Goal: Information Seeking & Learning: Learn about a topic

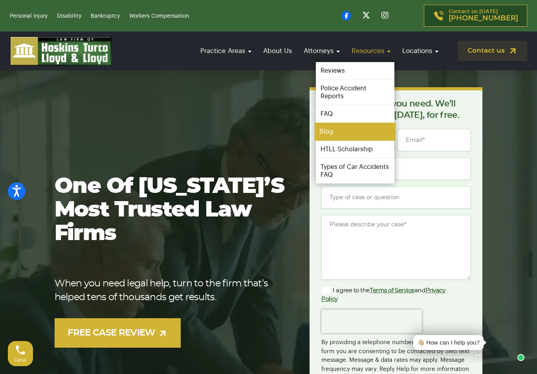
click at [345, 137] on link "Blog" at bounding box center [355, 132] width 81 height 18
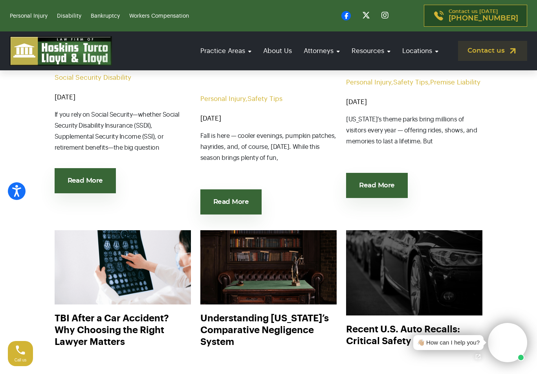
scroll to position [520, 0]
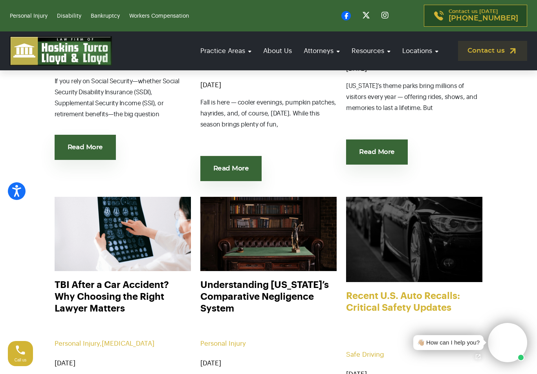
click at [421, 297] on link "Recent U.S. Auto Recalls: Critical Safety Updates" at bounding box center [414, 308] width 136 height 37
